Goal: Information Seeking & Learning: Understand process/instructions

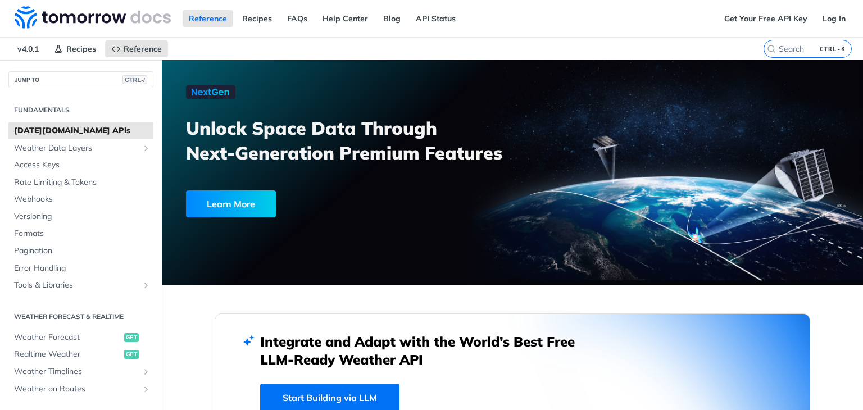
click at [101, 126] on span "[DATE][DOMAIN_NAME] APIs" at bounding box center [82, 130] width 137 height 11
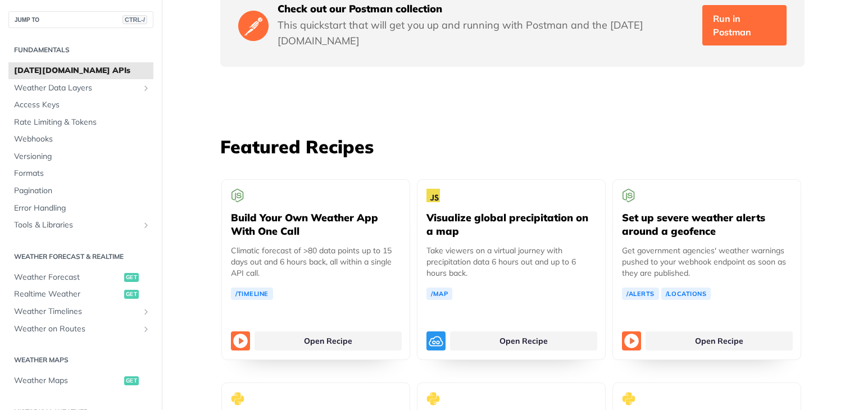
scroll to position [2002, 0]
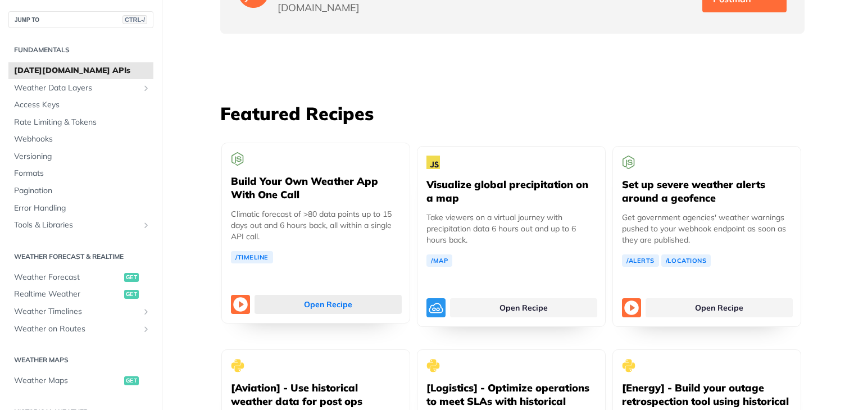
click at [303, 295] on link "Open Recipe" at bounding box center [328, 304] width 147 height 19
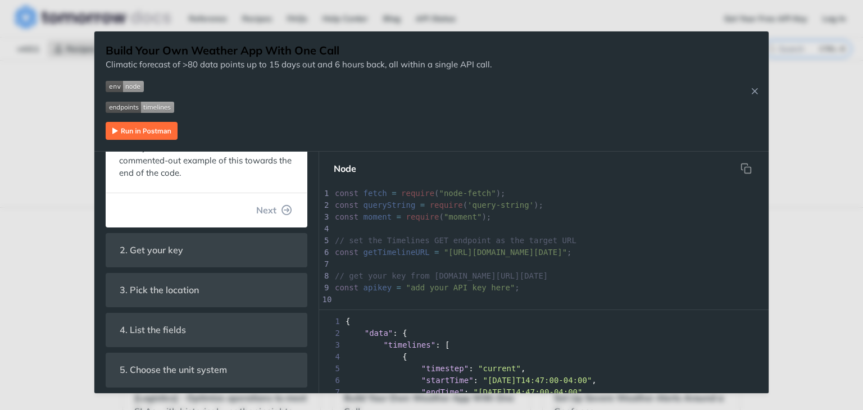
scroll to position [224, 0]
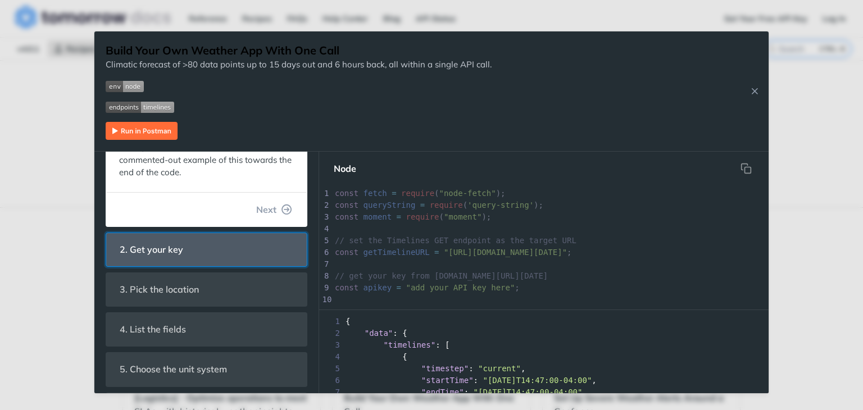
click at [221, 250] on header "2. Get your key" at bounding box center [206, 249] width 201 height 33
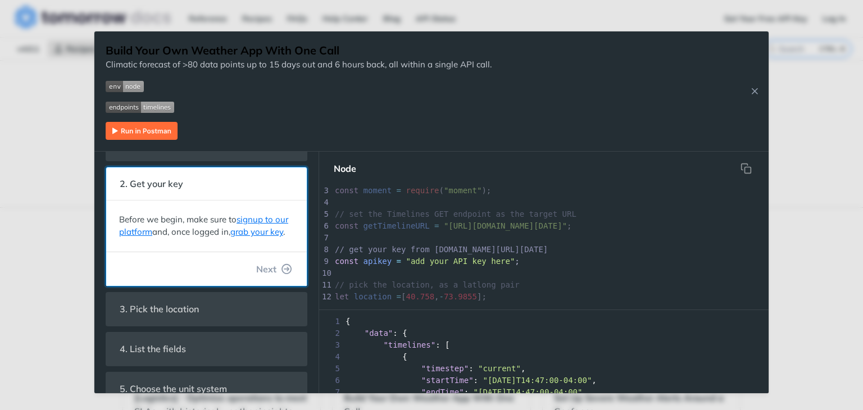
scroll to position [0, 0]
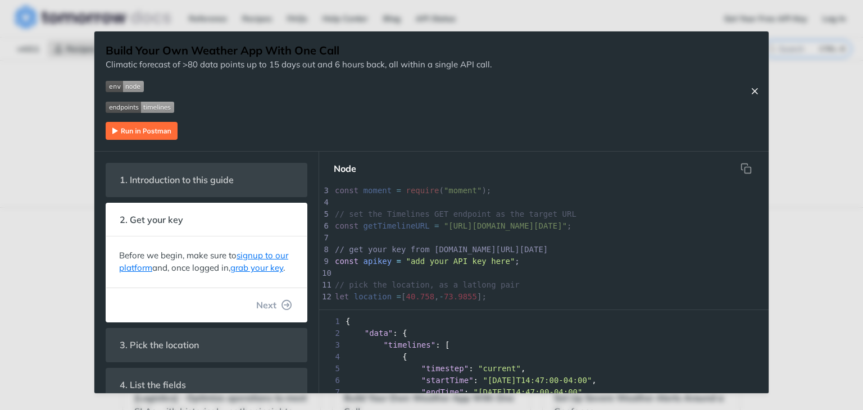
click at [746, 95] on button "Close Recipe" at bounding box center [754, 90] width 17 height 11
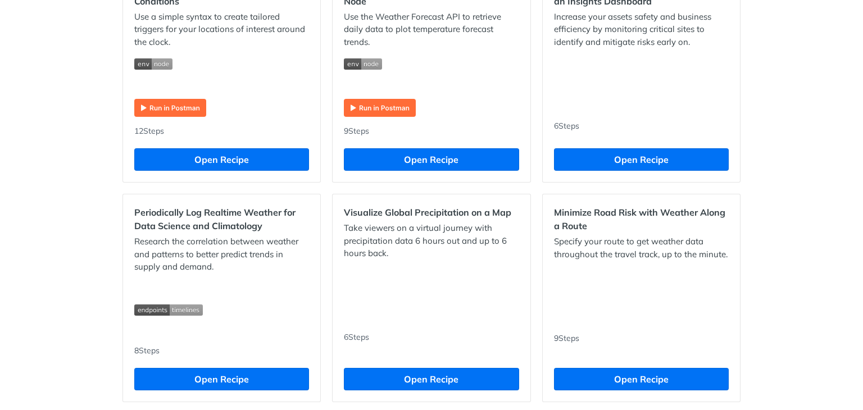
scroll to position [635, 0]
